Goal: Information Seeking & Learning: Understand process/instructions

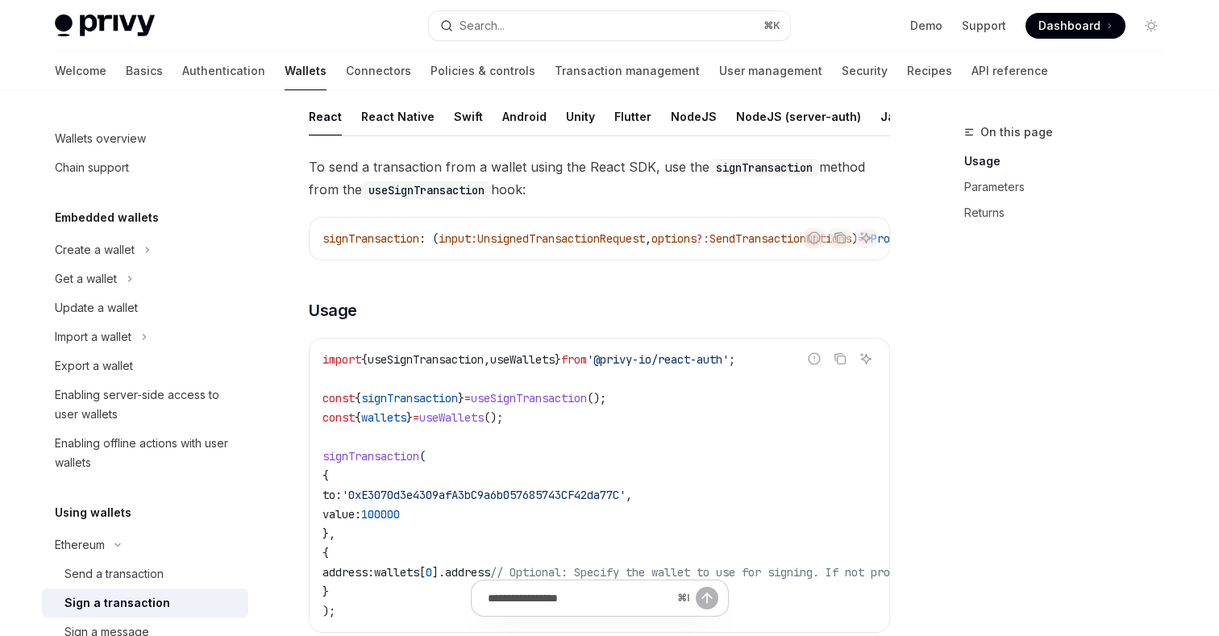
scroll to position [110, 0]
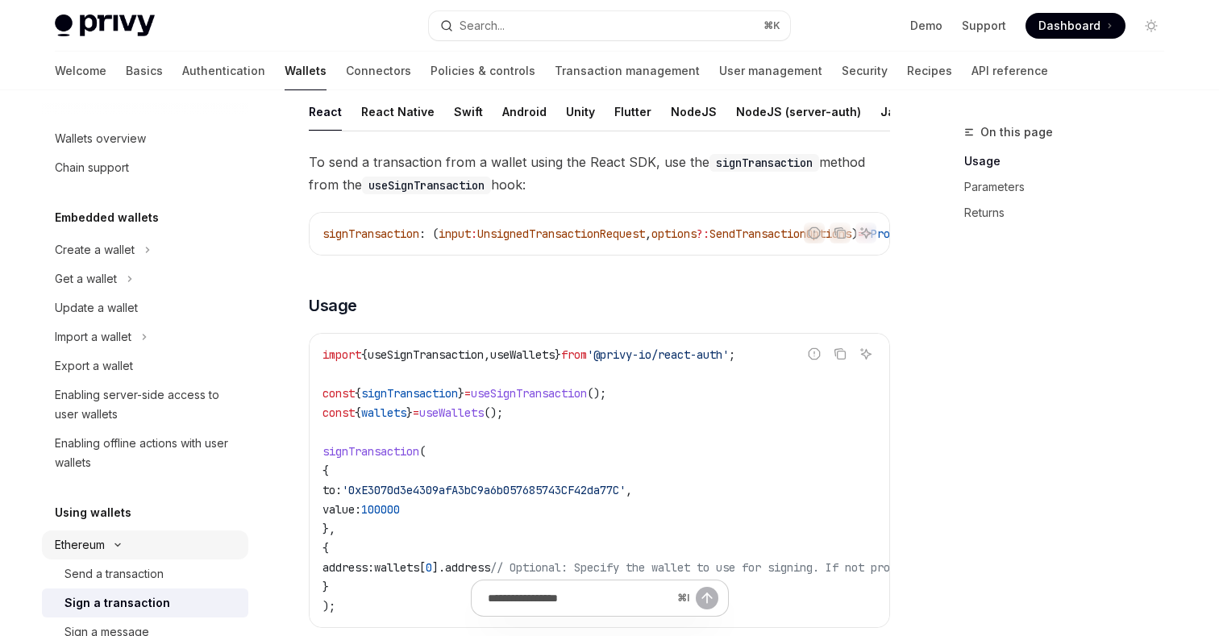
click at [98, 545] on div "Ethereum" at bounding box center [80, 544] width 50 height 19
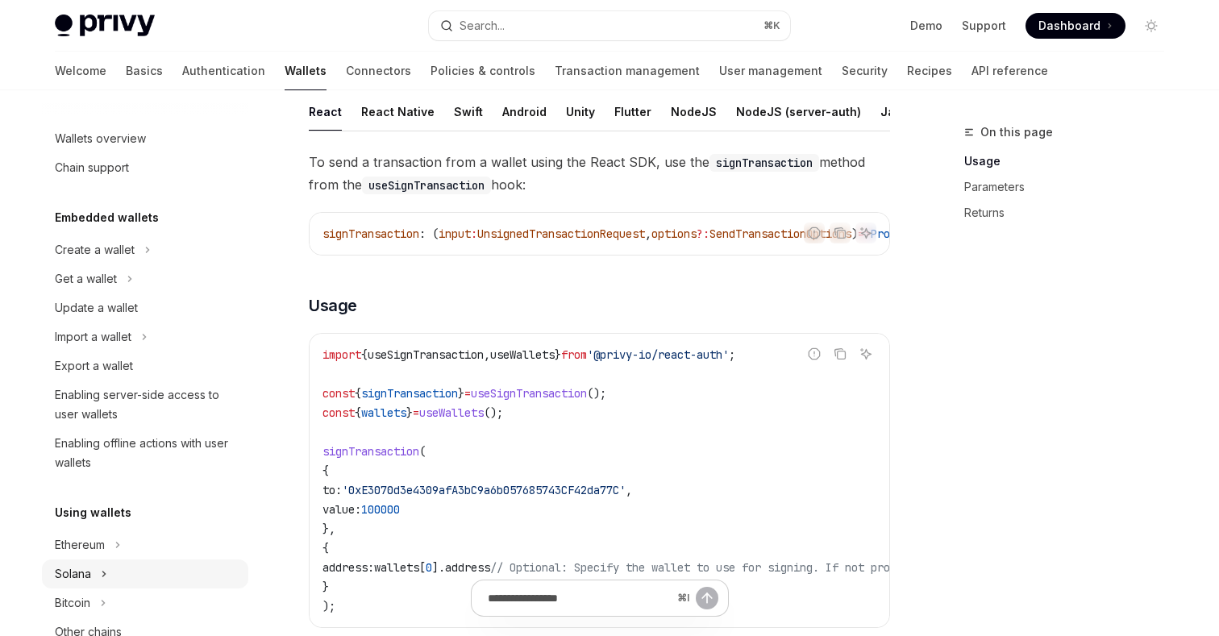
click at [85, 563] on button "Solana" at bounding box center [145, 573] width 206 height 29
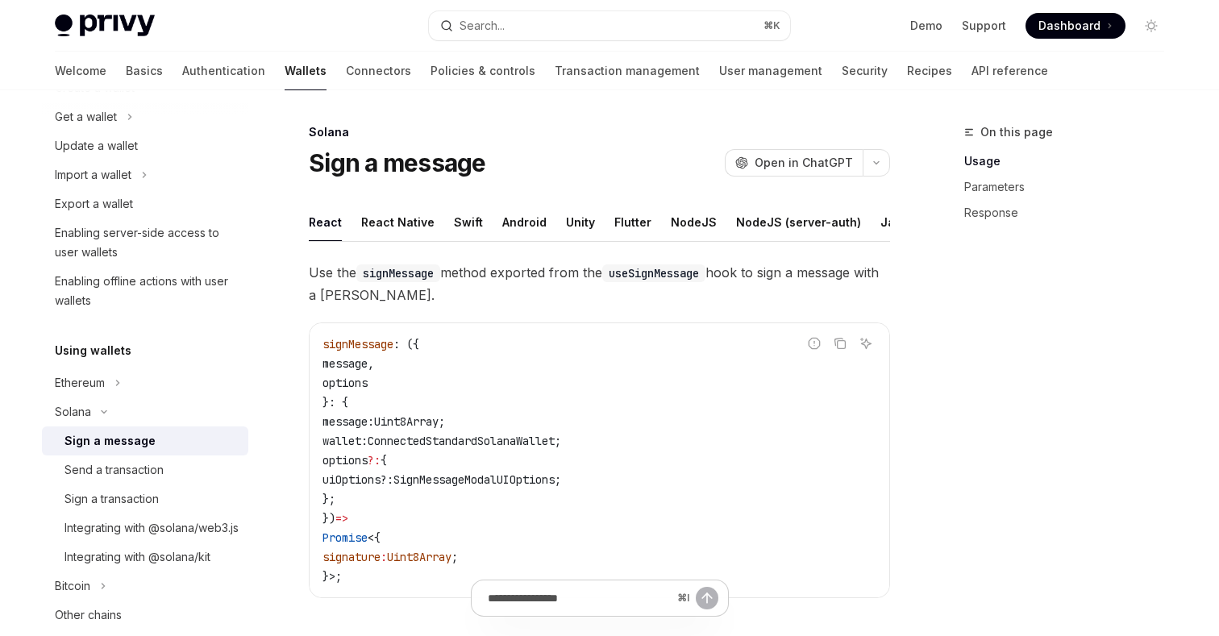
scroll to position [178, 0]
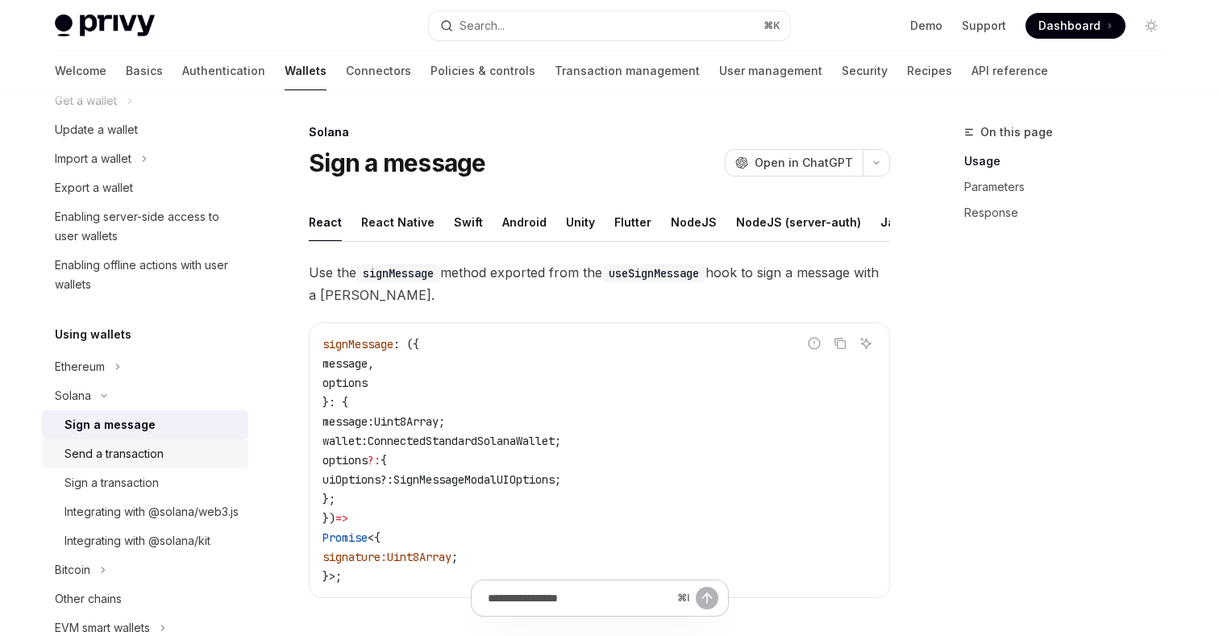
click at [130, 464] on link "Send a transaction" at bounding box center [145, 453] width 206 height 29
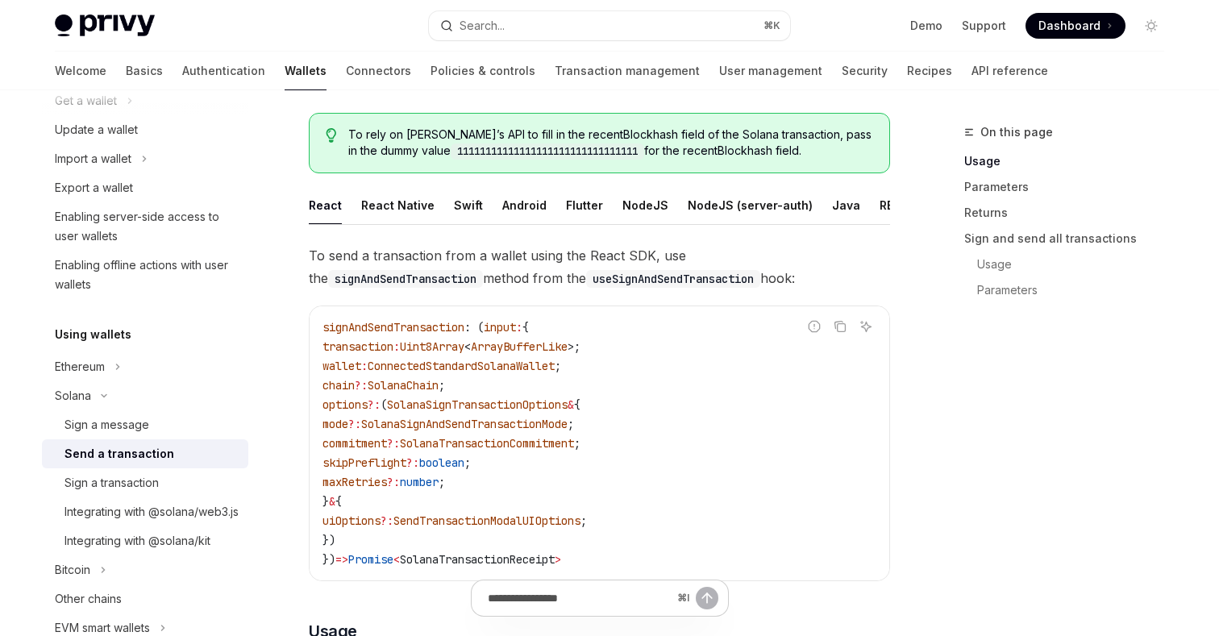
scroll to position [92, 0]
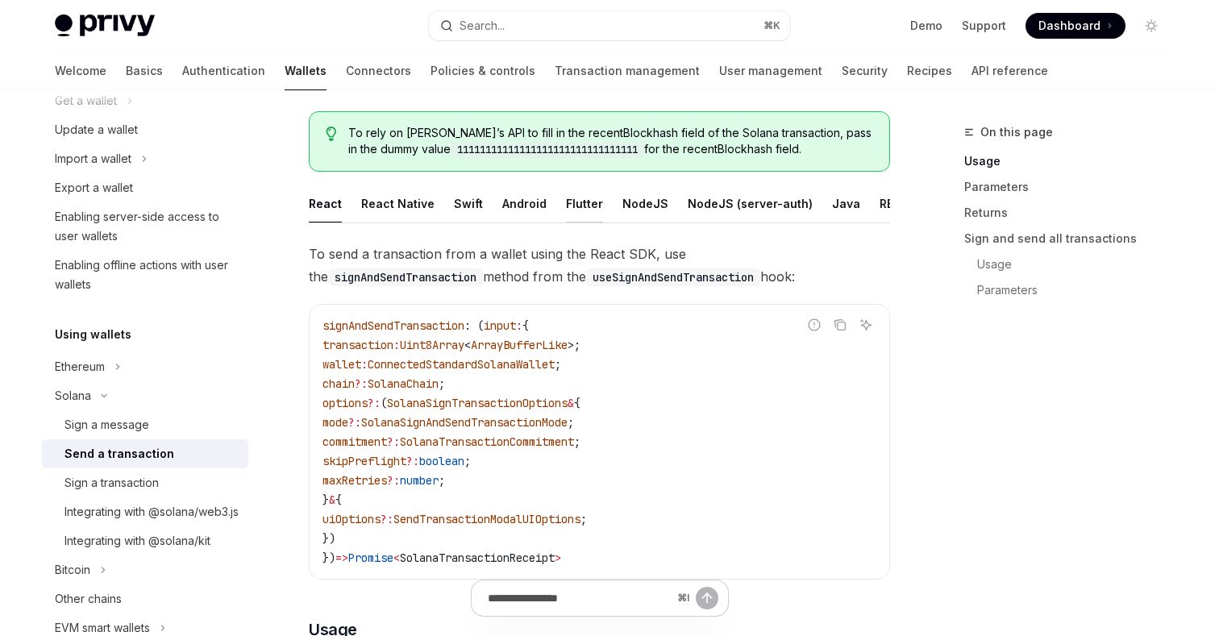
click at [566, 206] on div "Flutter" at bounding box center [584, 204] width 37 height 38
type textarea "*"
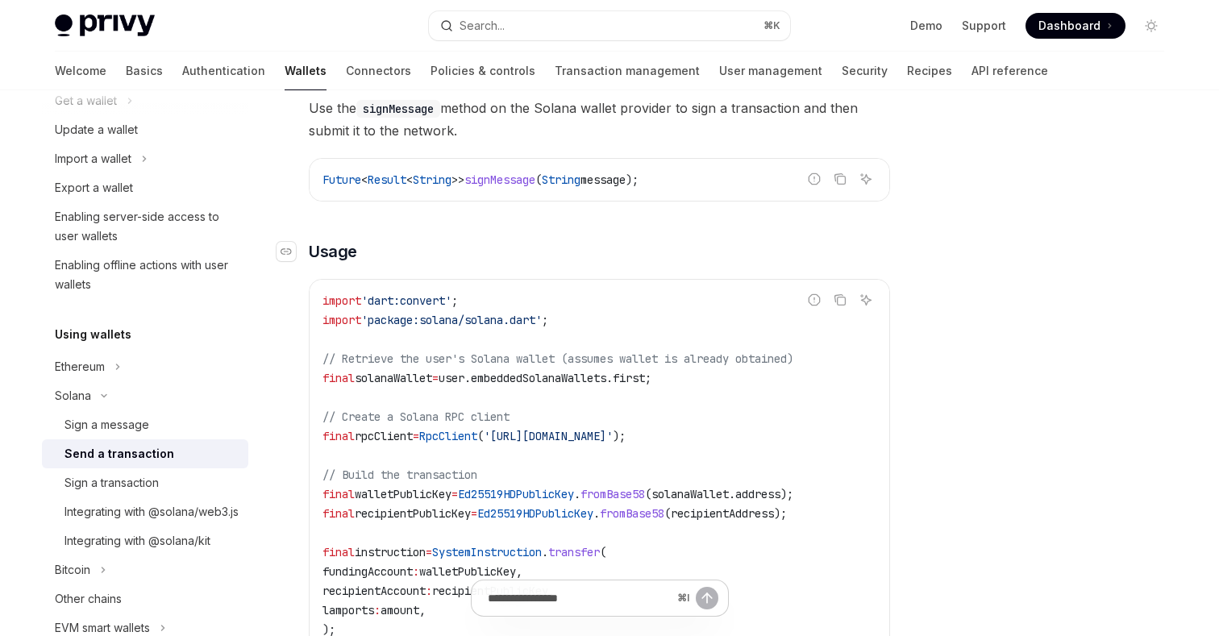
scroll to position [239, 0]
click at [843, 301] on icon "Copy the contents from the code block" at bounding box center [840, 299] width 13 height 13
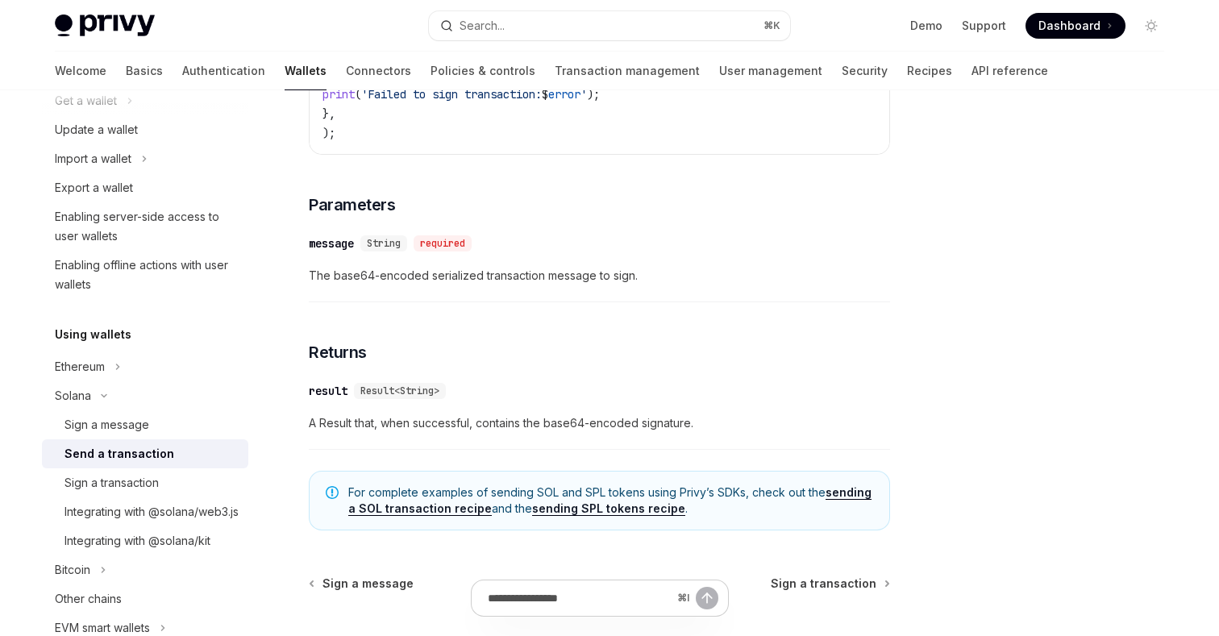
scroll to position [1527, 0]
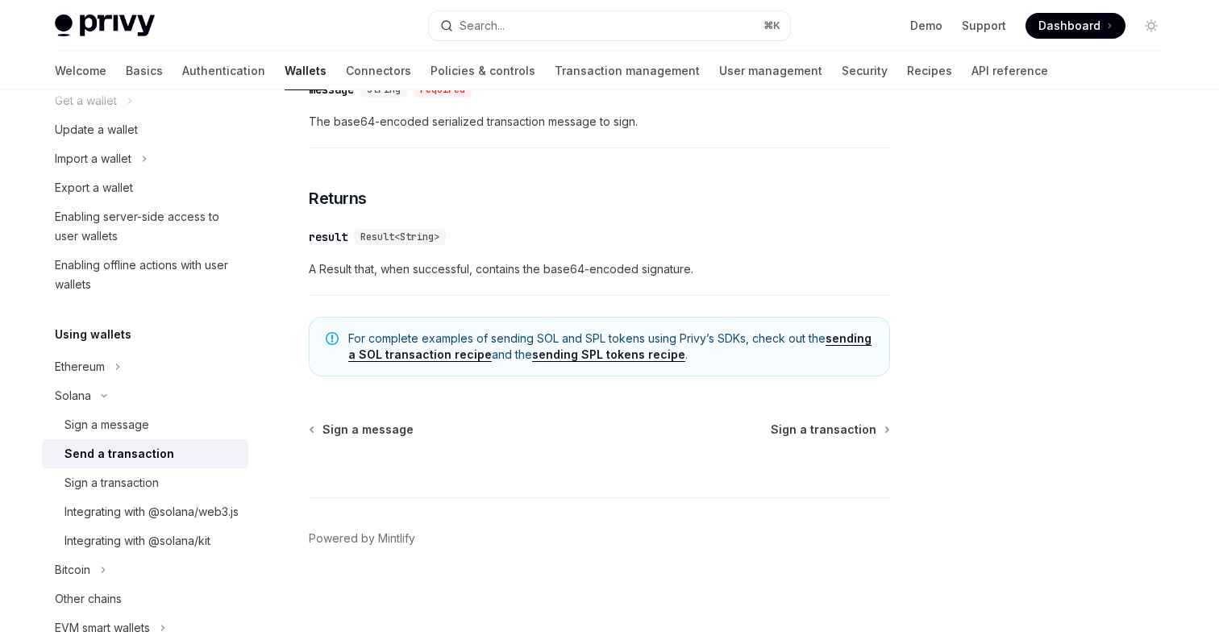
click at [848, 335] on link "sending a SOL transaction recipe" at bounding box center [609, 346] width 523 height 31
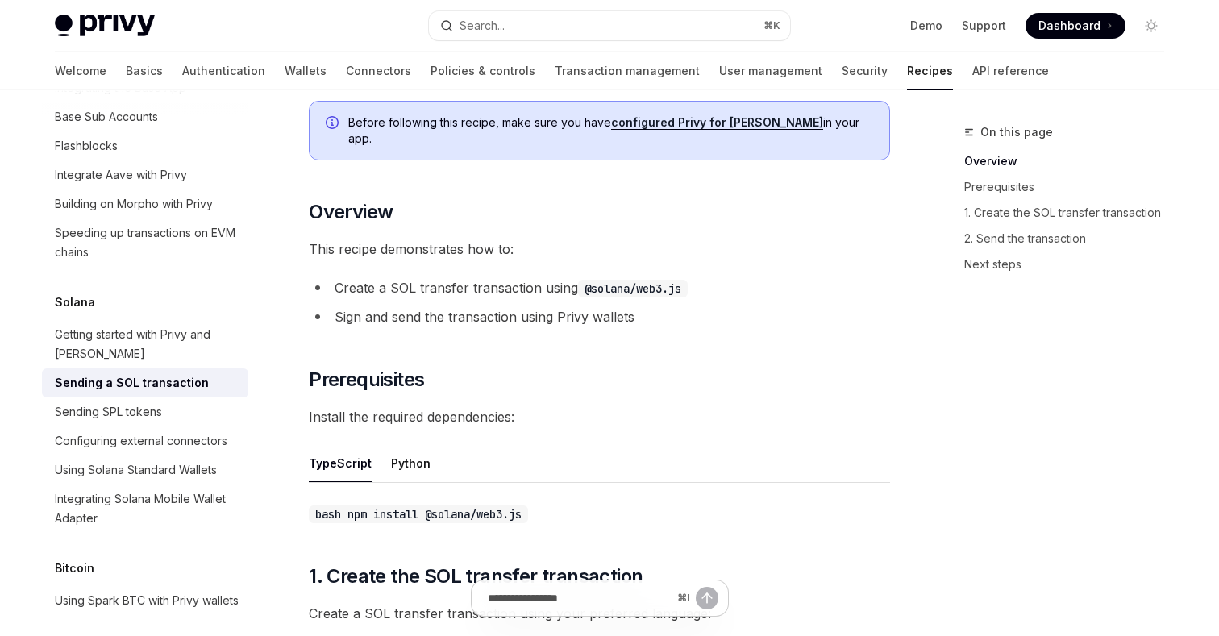
scroll to position [164, 0]
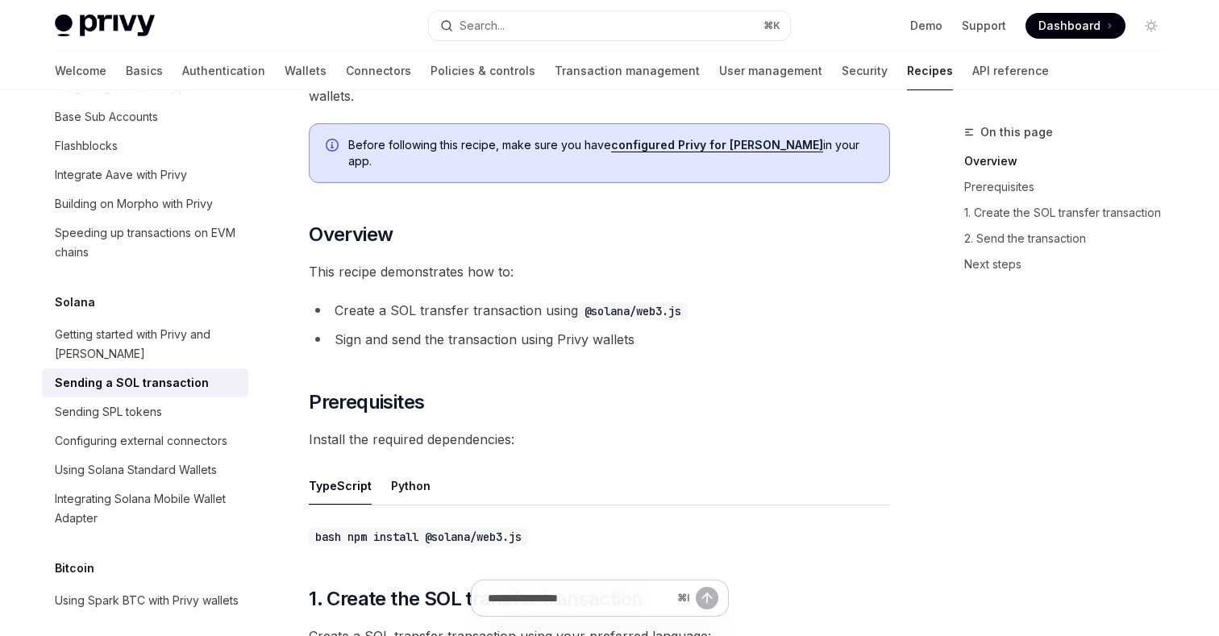
type textarea "*"
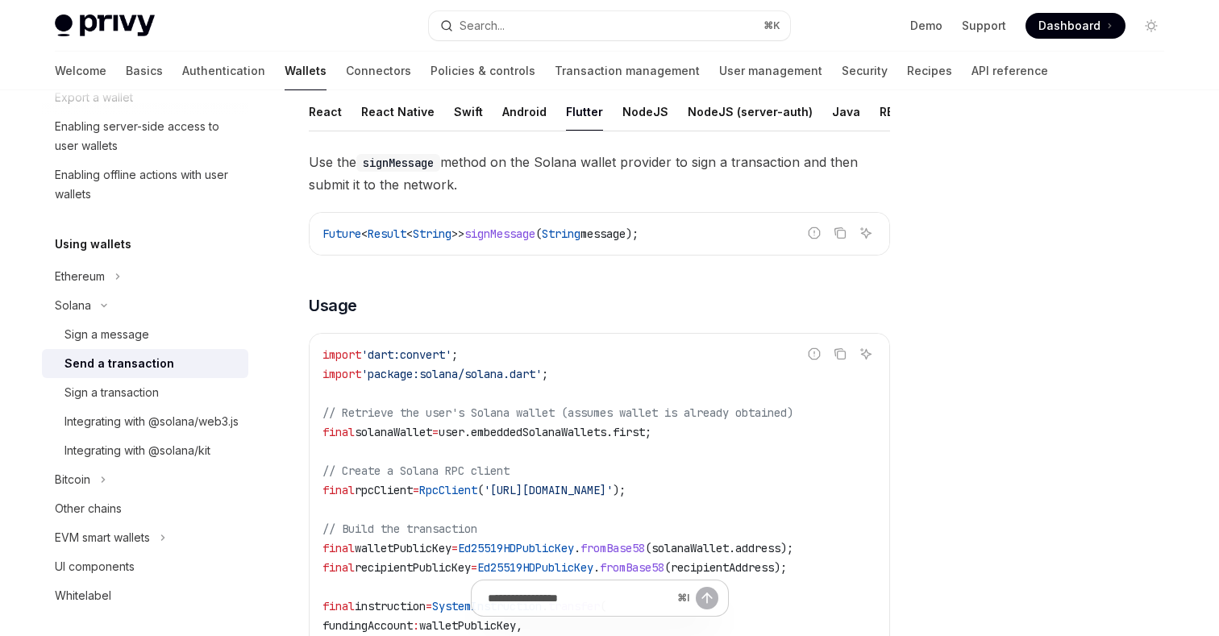
scroll to position [196, 0]
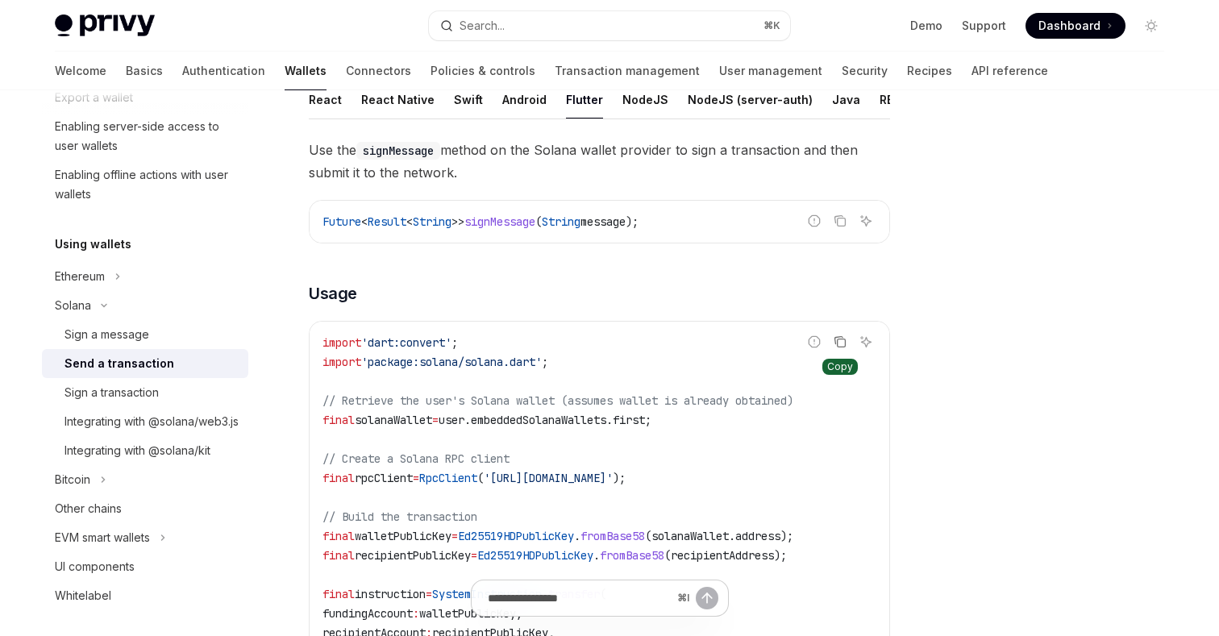
click at [838, 343] on icon "Copy the contents from the code block" at bounding box center [842, 343] width 8 height 8
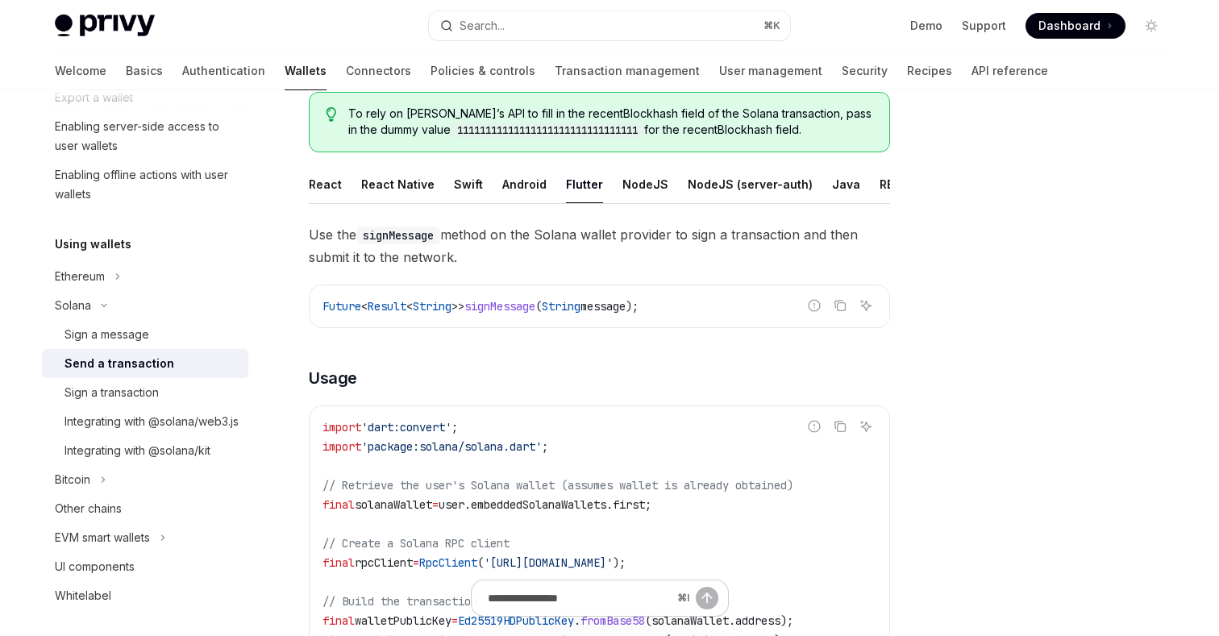
scroll to position [0, 0]
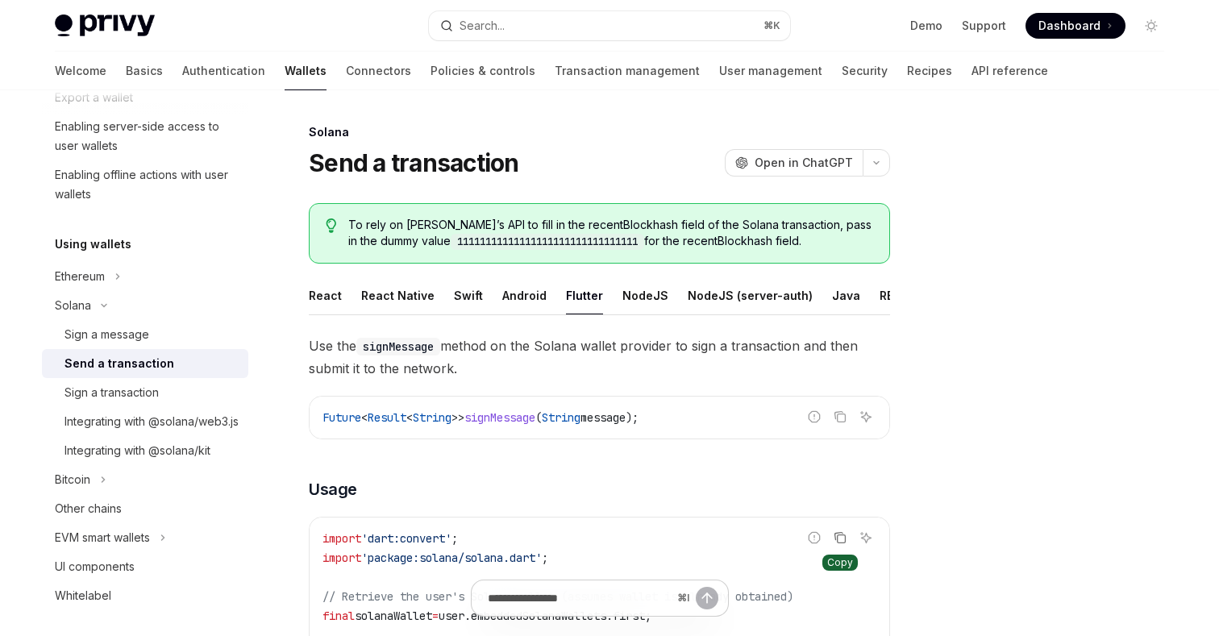
click at [840, 535] on icon "Copy the contents from the code block" at bounding box center [842, 539] width 8 height 8
click at [809, 158] on span "Open in ChatGPT" at bounding box center [804, 163] width 98 height 16
click at [149, 460] on div "Integrating with @solana/kit" at bounding box center [137, 450] width 146 height 19
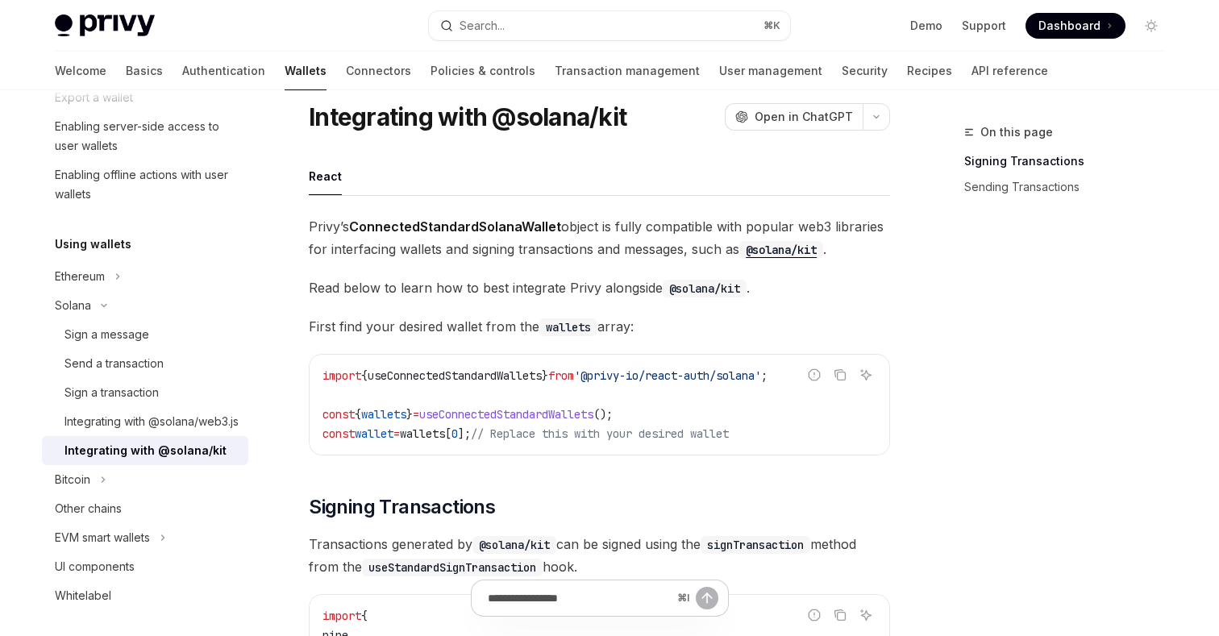
scroll to position [55, 0]
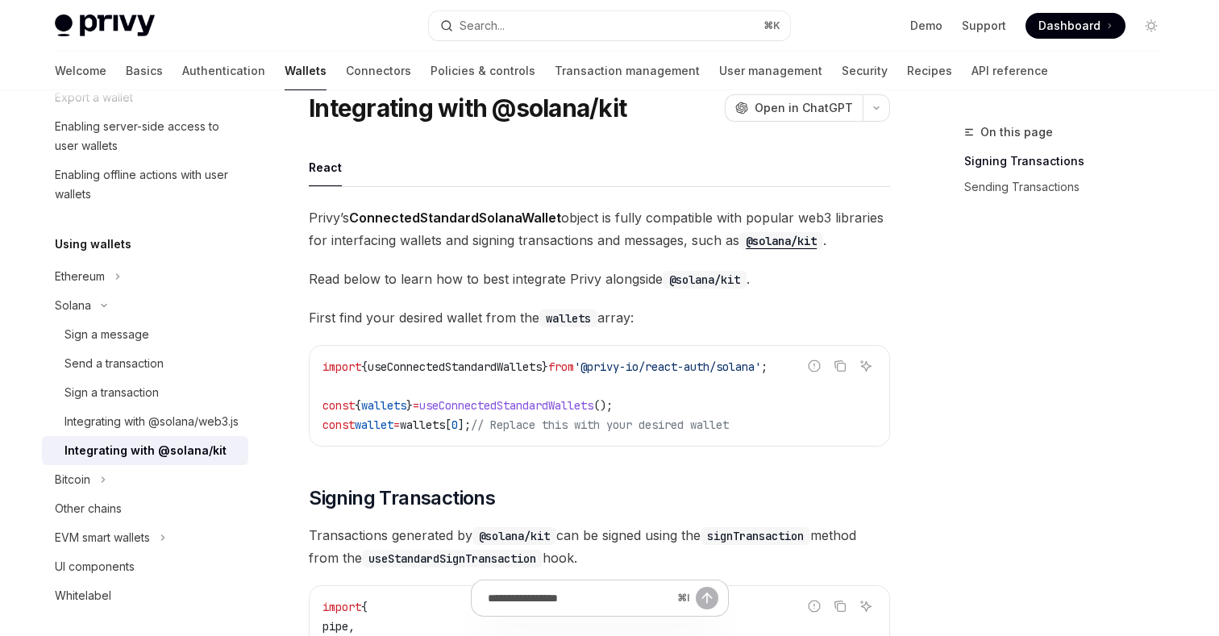
click at [776, 241] on code "@solana/kit" at bounding box center [781, 241] width 84 height 18
click at [156, 369] on div "Send a transaction" at bounding box center [113, 363] width 99 height 19
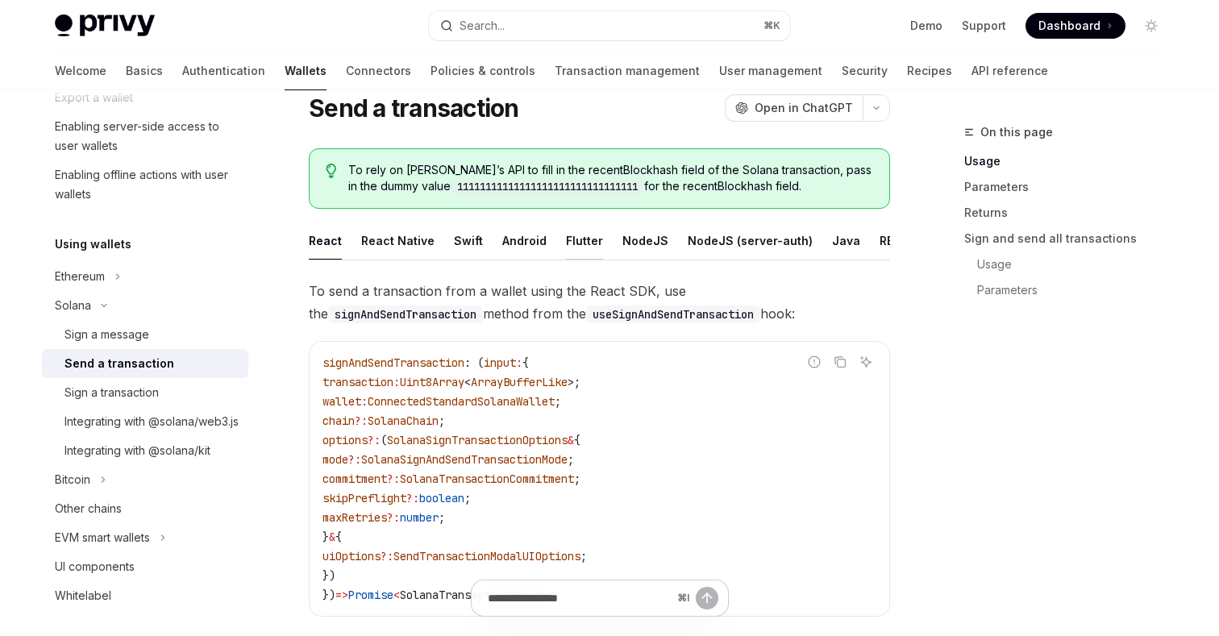
click at [573, 239] on div "Flutter" at bounding box center [584, 241] width 37 height 38
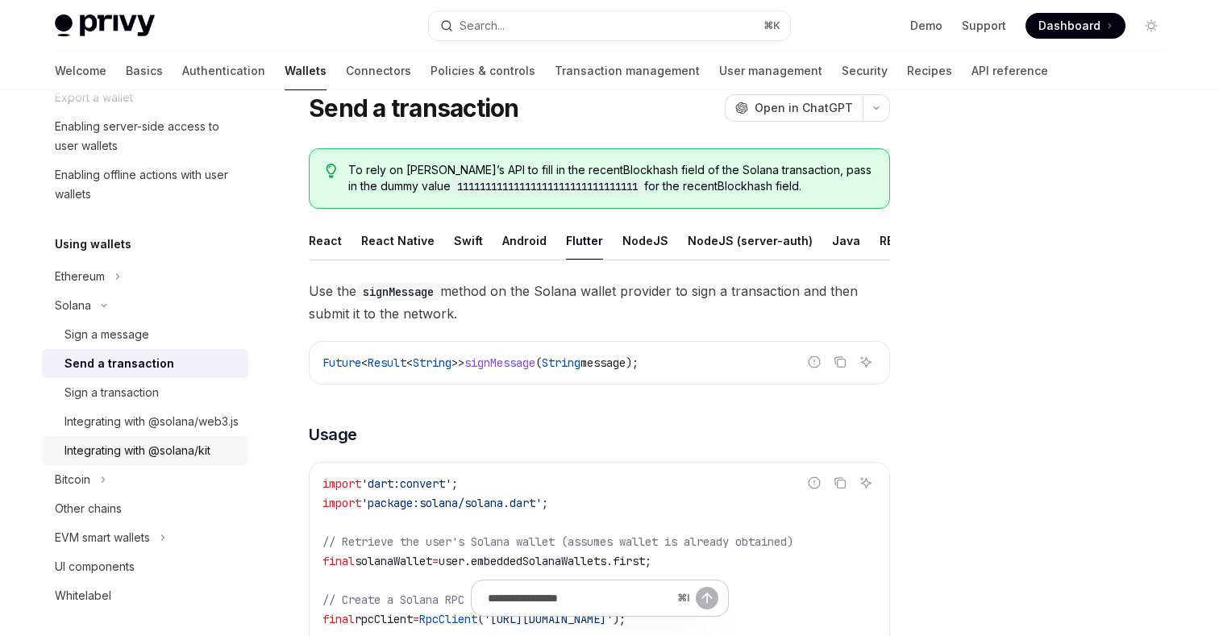
click at [142, 460] on div "Integrating with @solana/kit" at bounding box center [137, 450] width 146 height 19
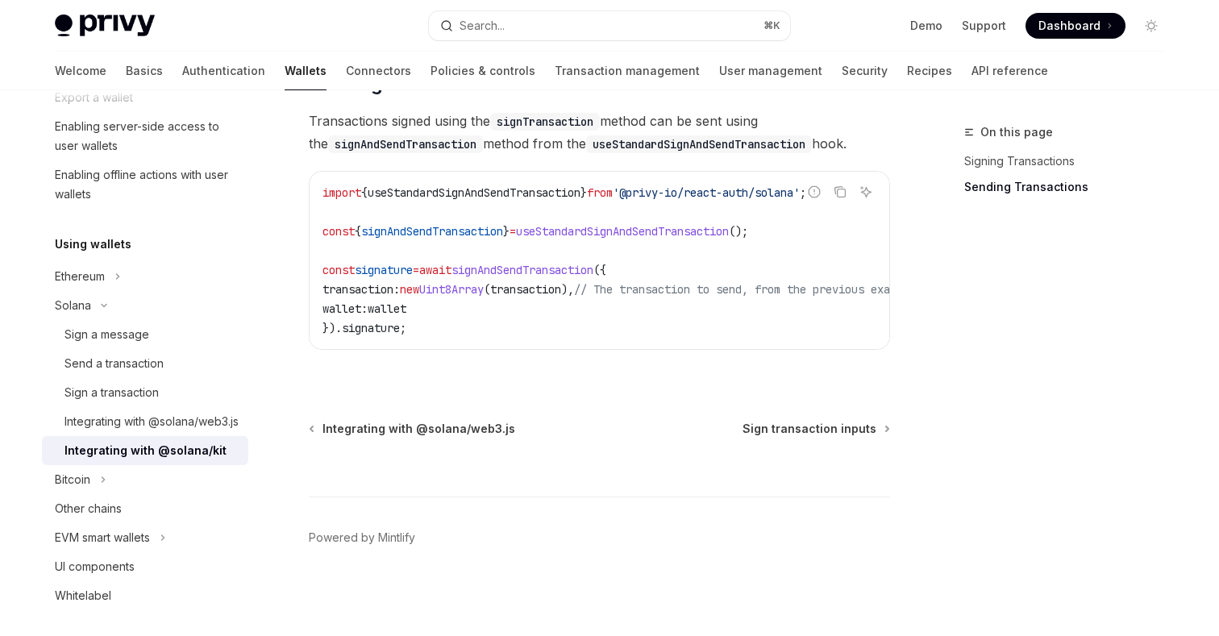
scroll to position [1449, 0]
click at [122, 372] on link "Send a transaction" at bounding box center [145, 363] width 206 height 29
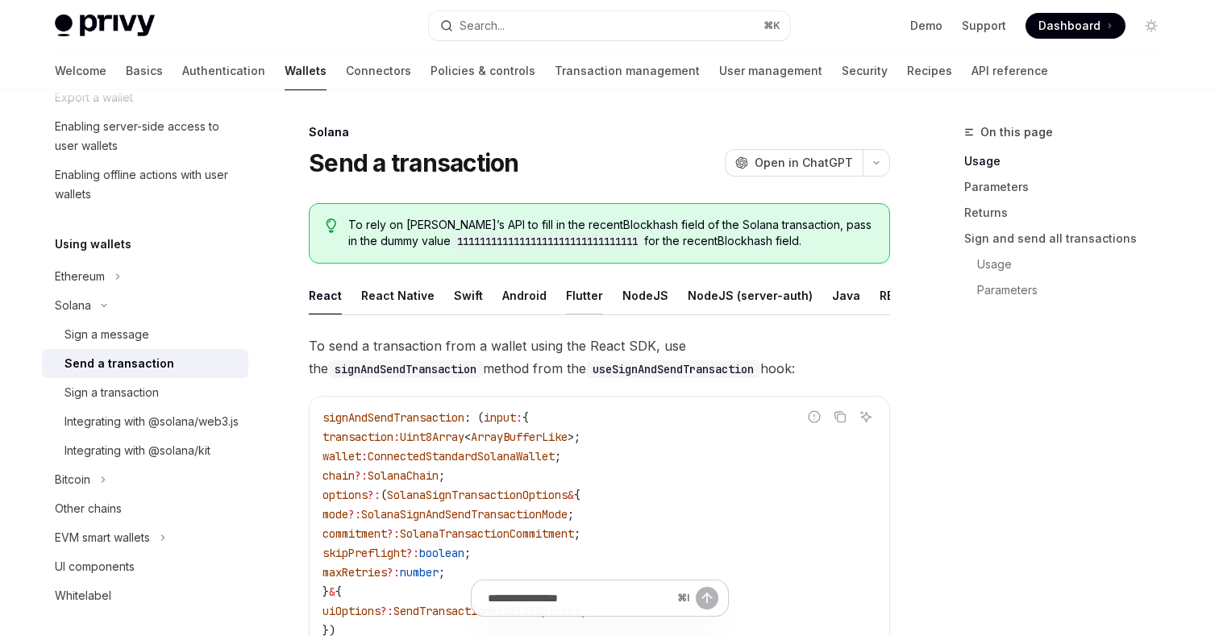
click at [586, 289] on div "Flutter" at bounding box center [584, 296] width 37 height 38
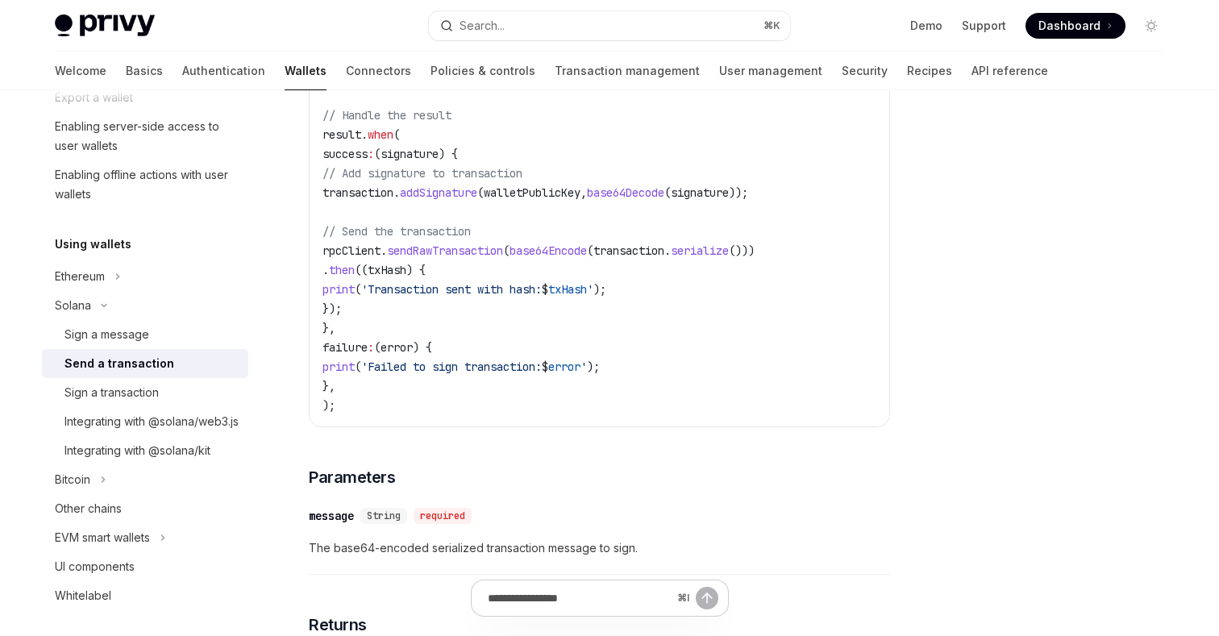
scroll to position [1135, 0]
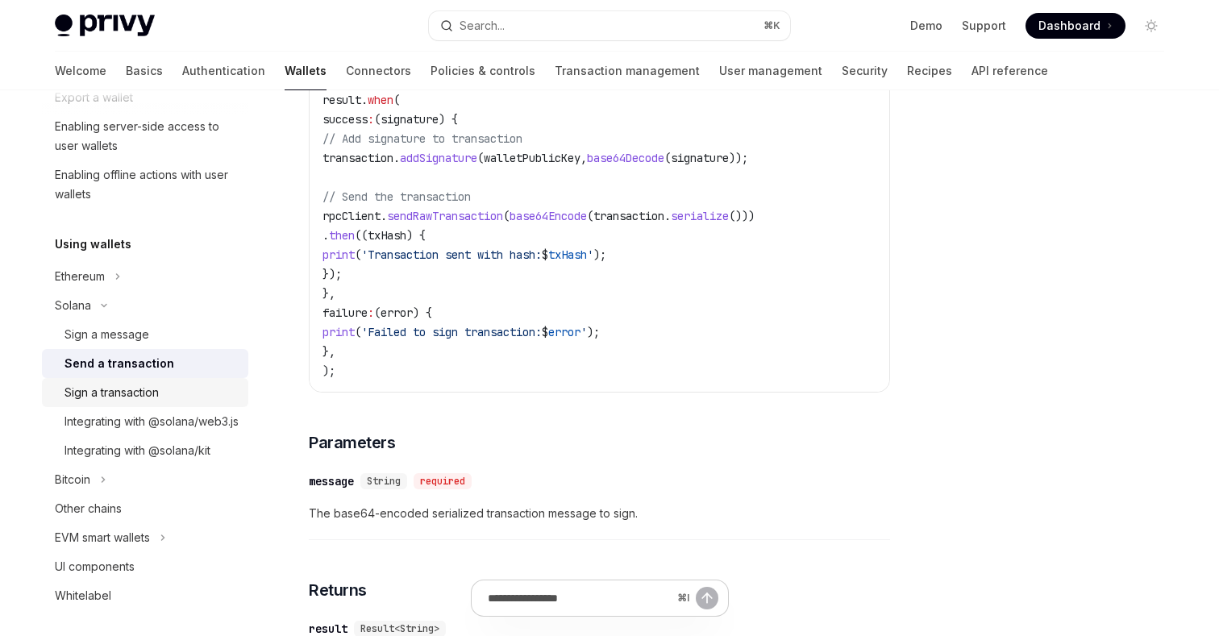
click at [138, 381] on link "Sign a transaction" at bounding box center [145, 392] width 206 height 29
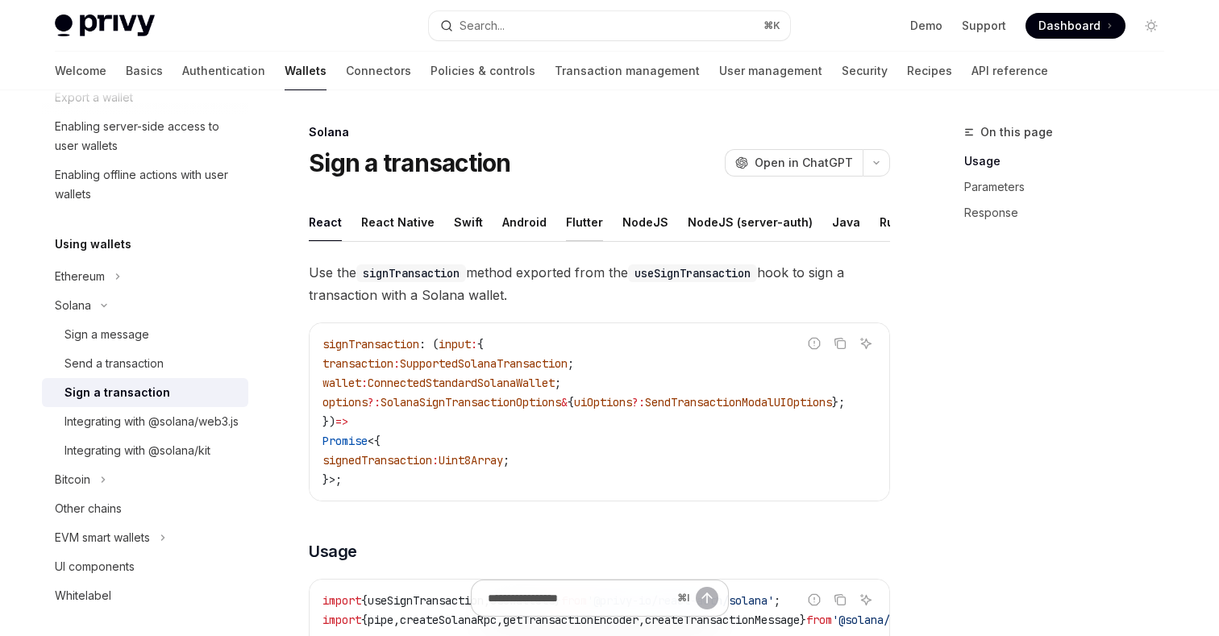
click at [570, 212] on div "Flutter" at bounding box center [584, 222] width 37 height 38
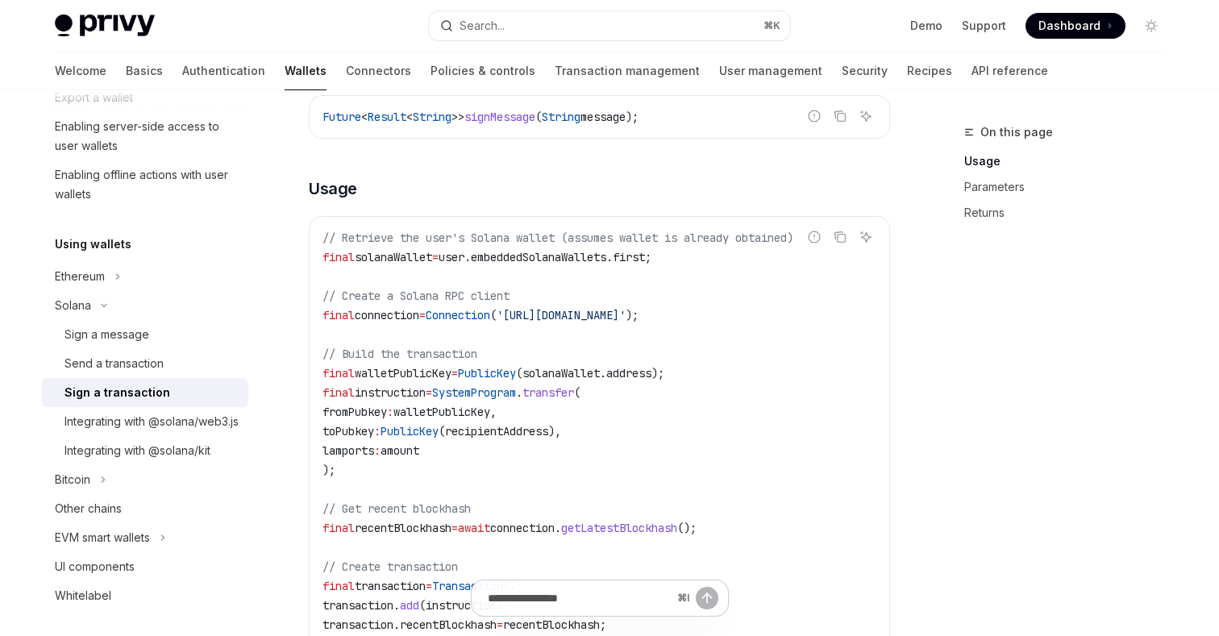
scroll to position [216, 0]
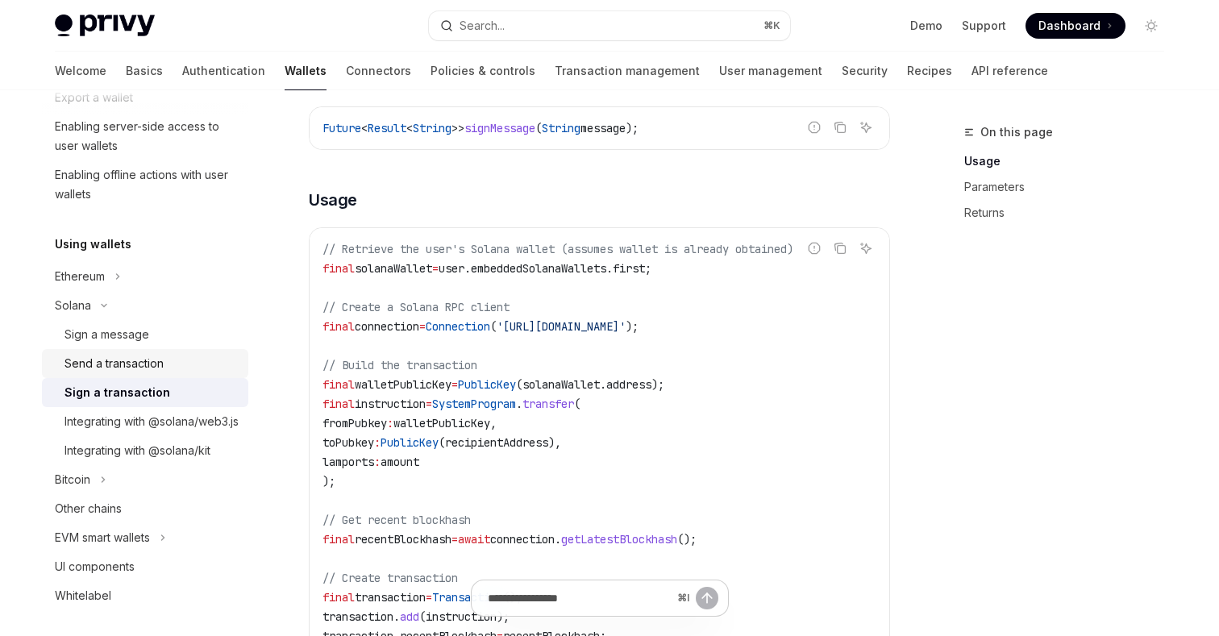
click at [112, 372] on link "Send a transaction" at bounding box center [145, 363] width 206 height 29
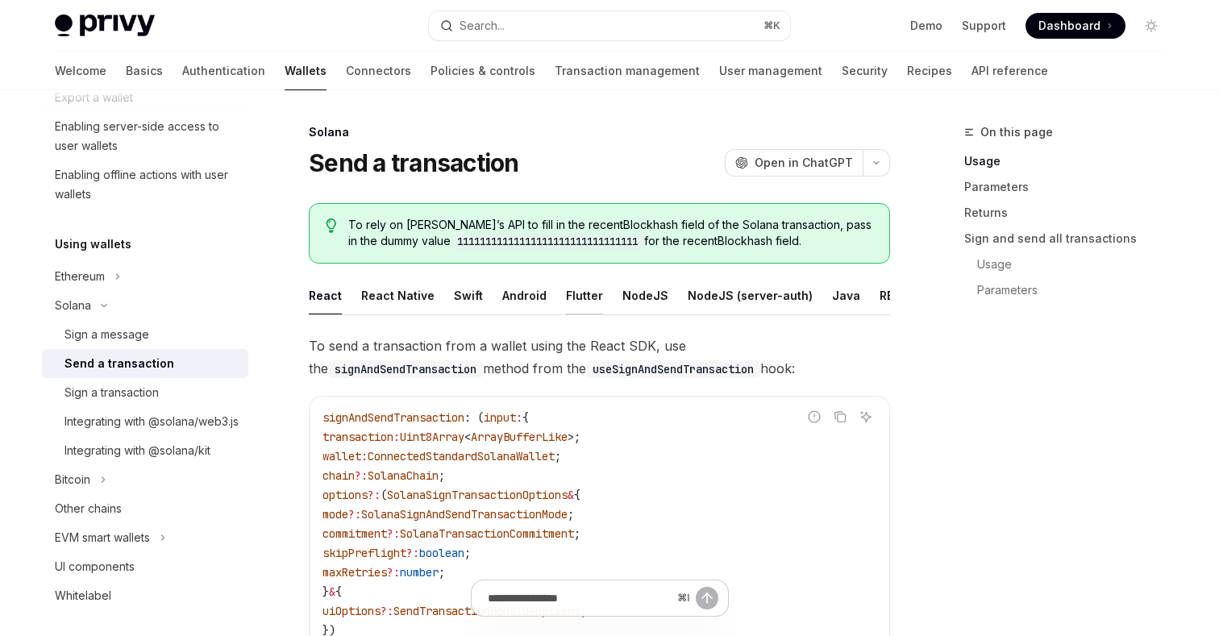
click at [570, 299] on div "Flutter" at bounding box center [584, 296] width 37 height 38
type textarea "*"
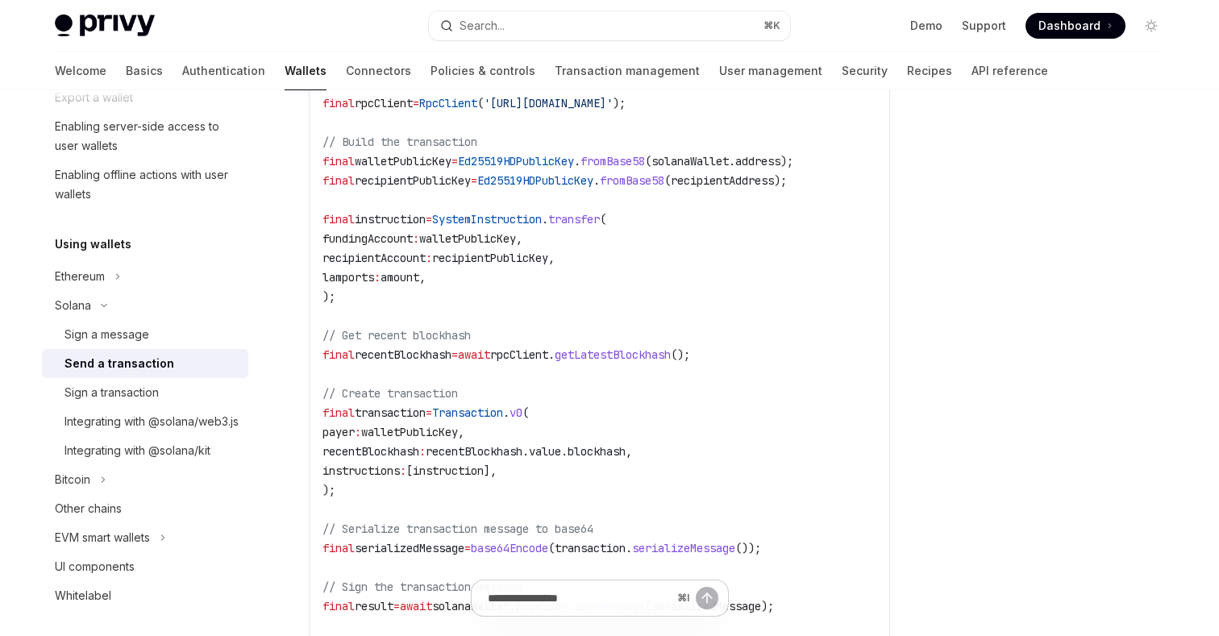
scroll to position [576, 0]
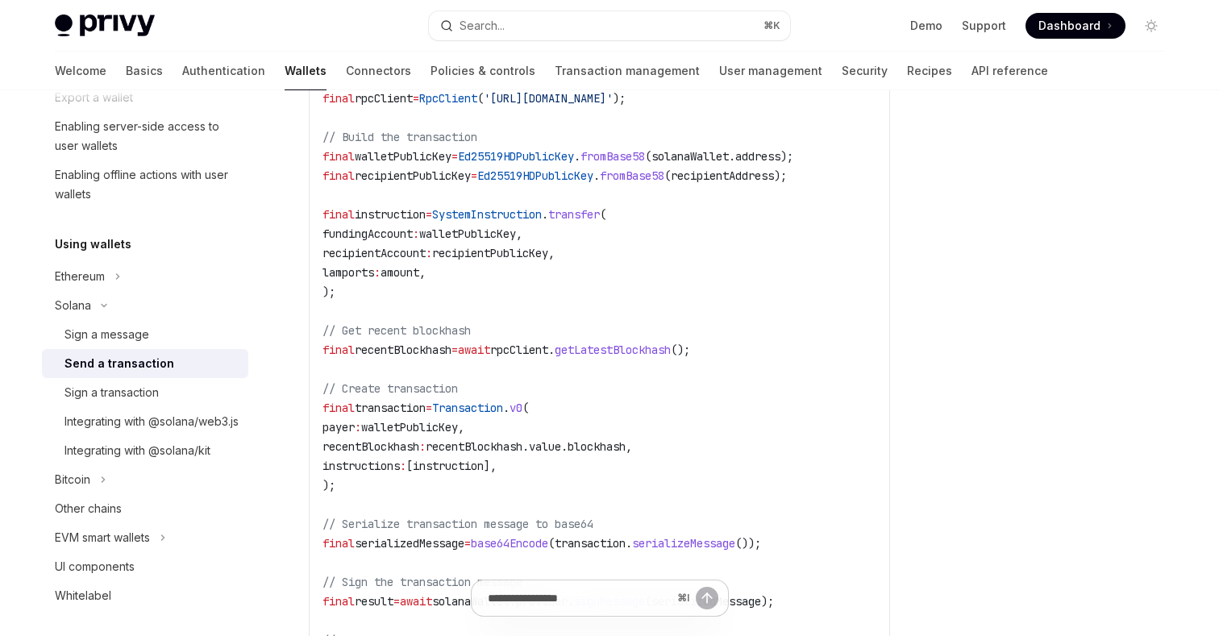
click at [480, 409] on span "Transaction" at bounding box center [467, 408] width 71 height 15
copy span "Transaction"
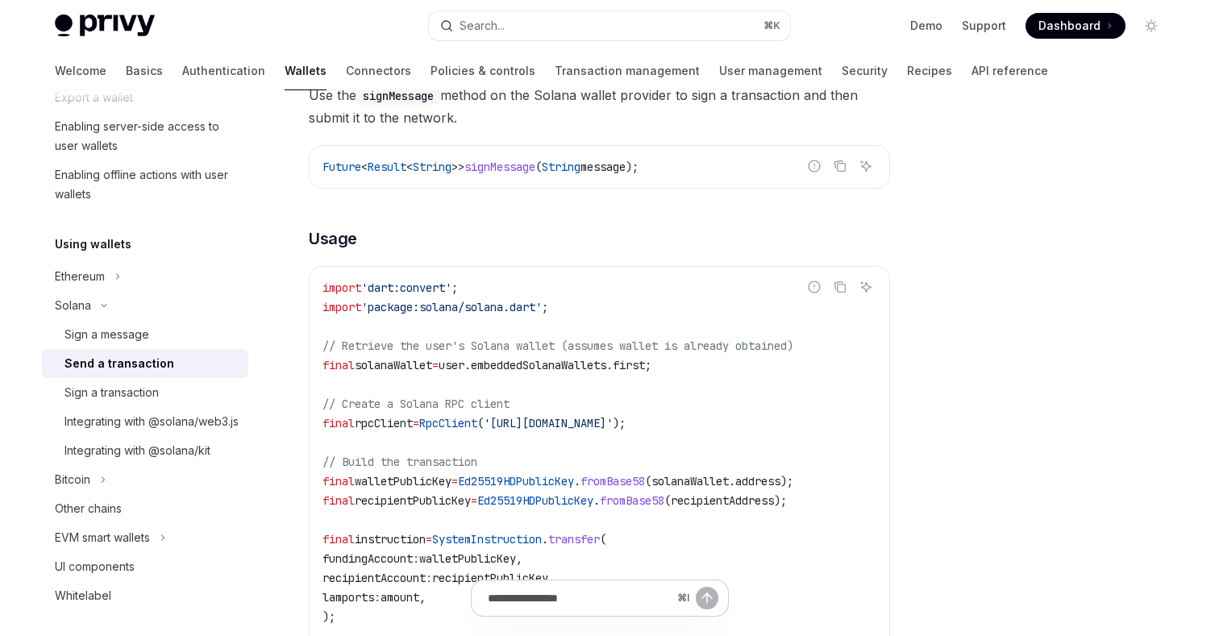
scroll to position [216, 0]
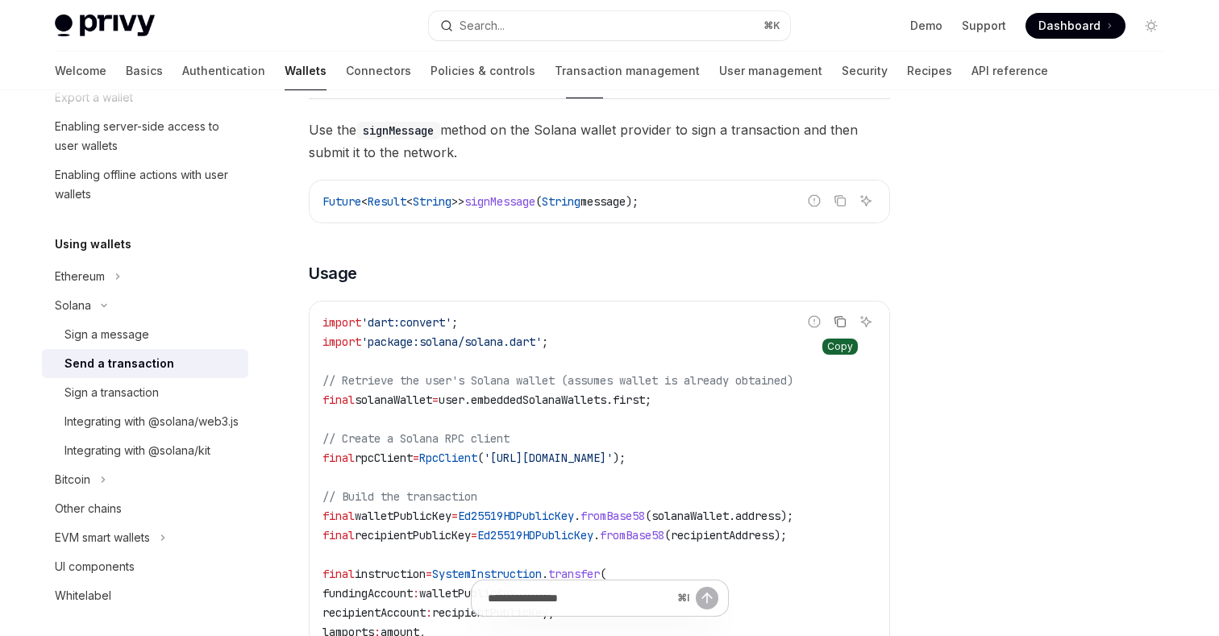
click at [843, 320] on icon "Copy the contents from the code block" at bounding box center [840, 321] width 13 height 13
